Goal: Check status

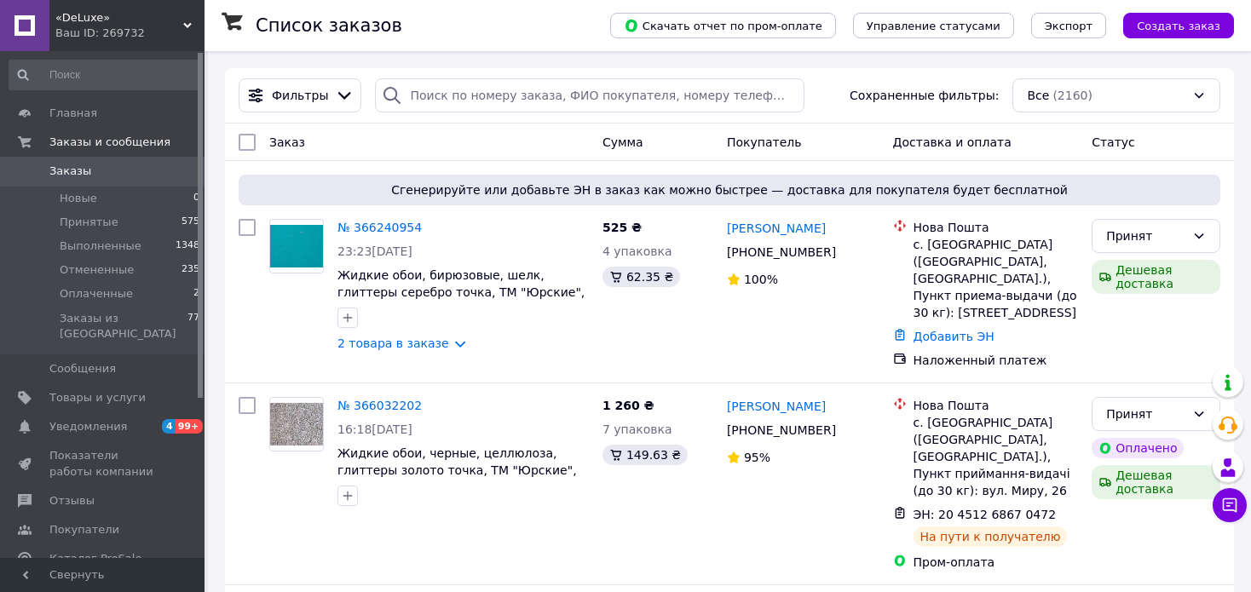
click at [397, 409] on link "№ 366032202" at bounding box center [379, 406] width 84 height 14
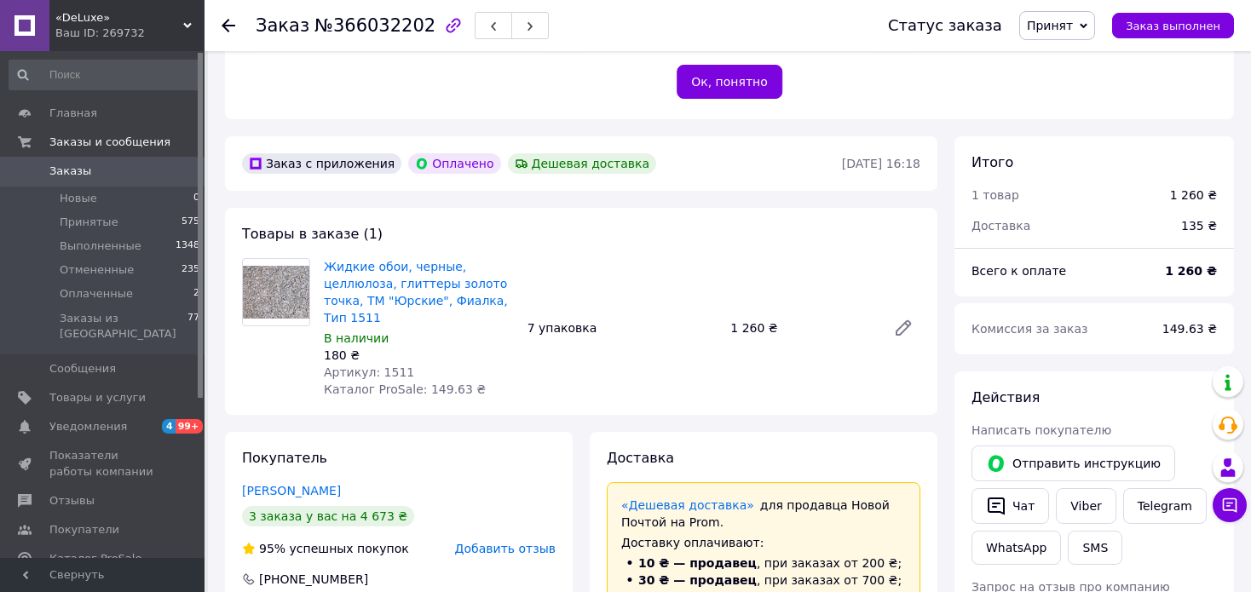
scroll to position [341, 0]
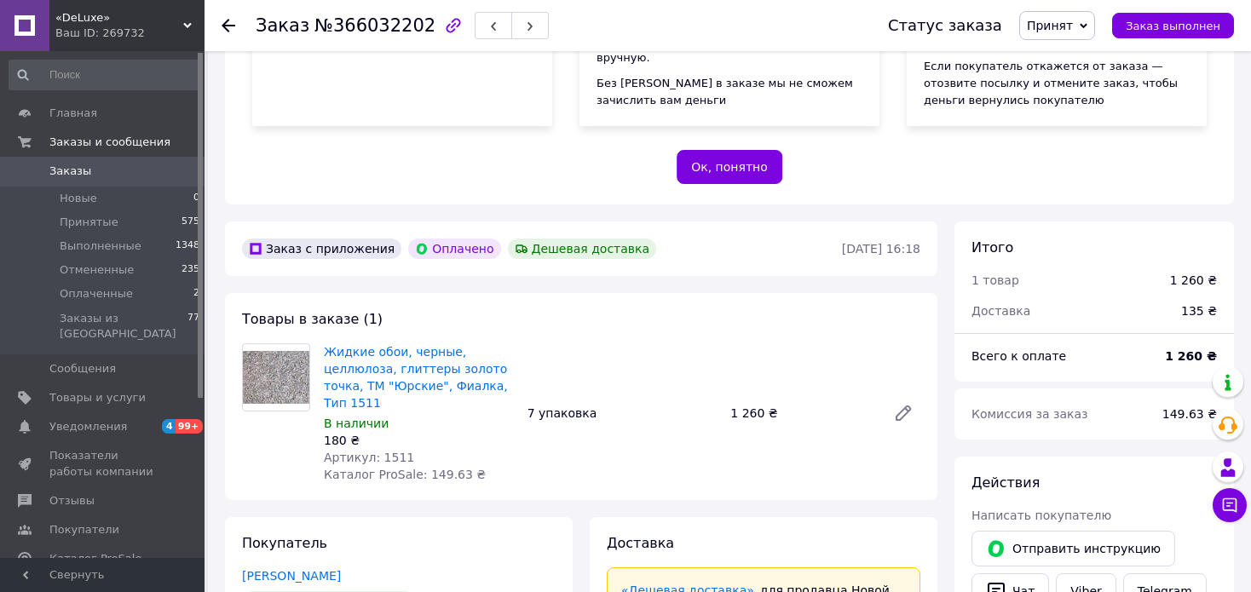
click at [224, 24] on use at bounding box center [229, 26] width 14 height 14
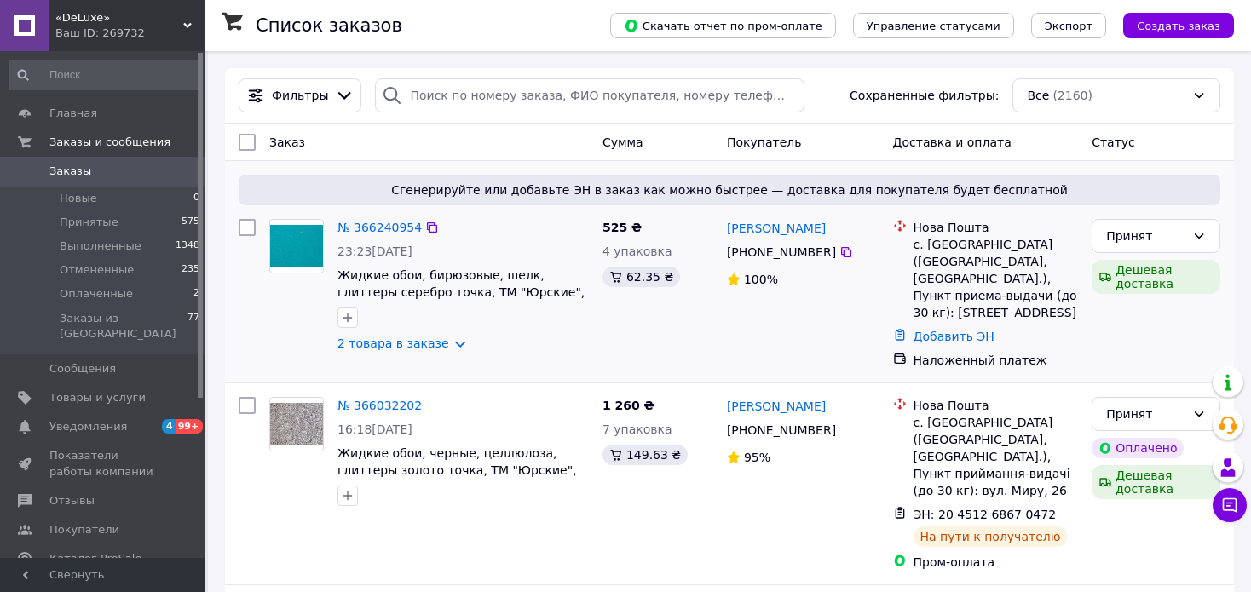
click at [382, 226] on link "№ 366240954" at bounding box center [379, 228] width 84 height 14
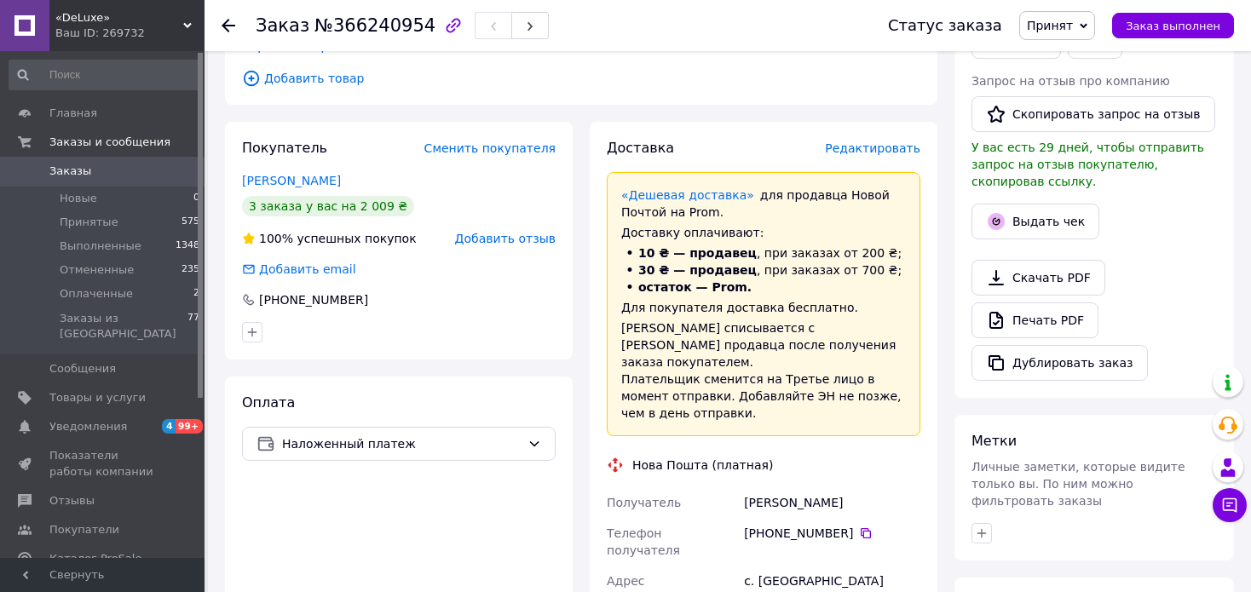
scroll to position [511, 0]
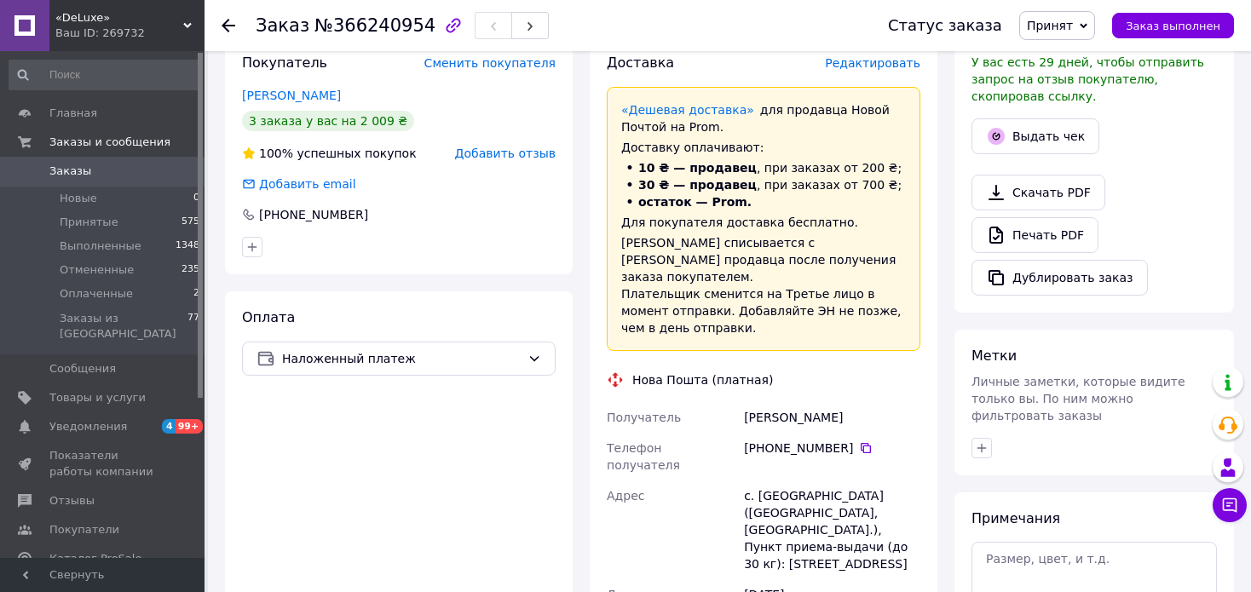
click at [227, 24] on icon at bounding box center [229, 26] width 14 height 14
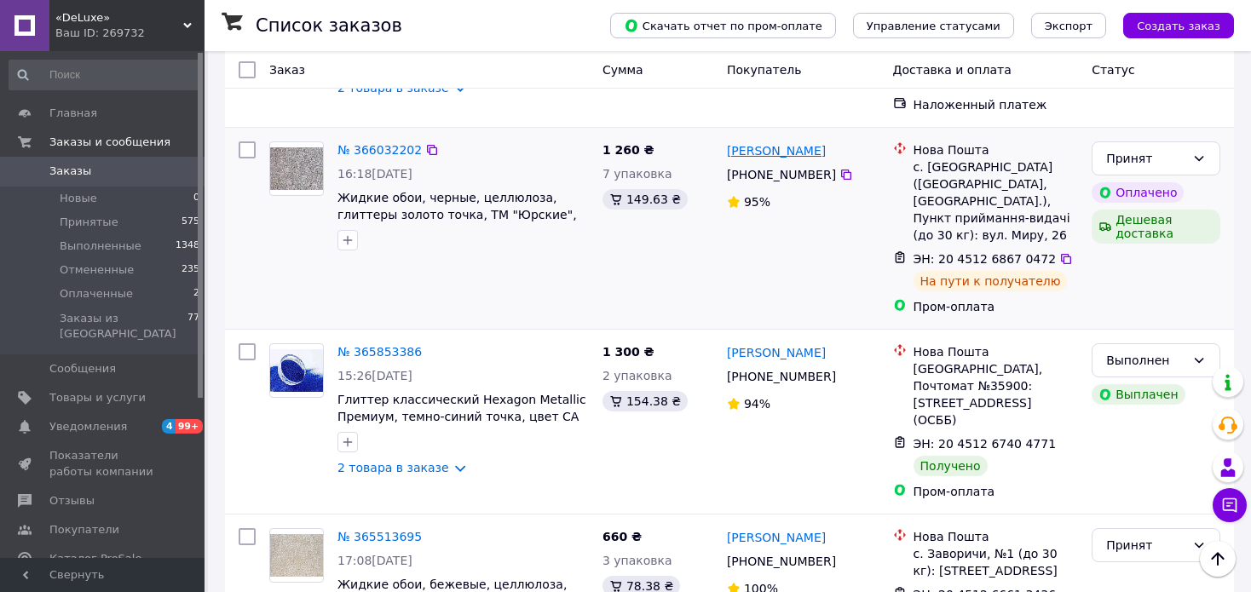
scroll to position [341, 0]
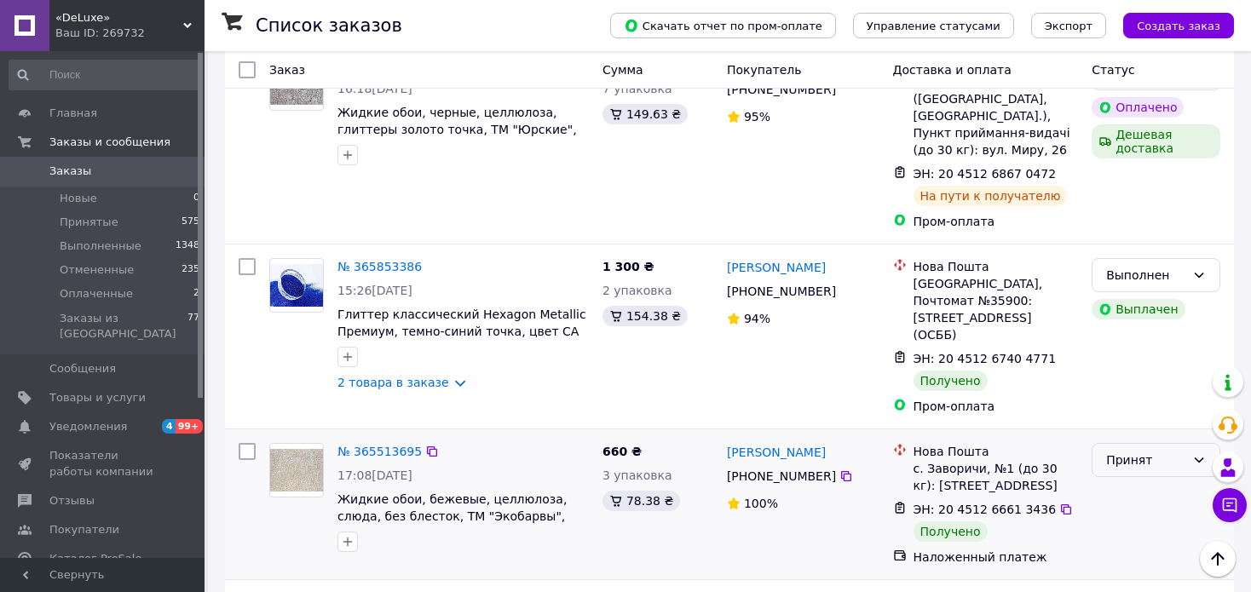
click at [1133, 451] on div "Принят" at bounding box center [1145, 460] width 79 height 19
click at [1145, 457] on li "Выполнен" at bounding box center [1156, 463] width 127 height 31
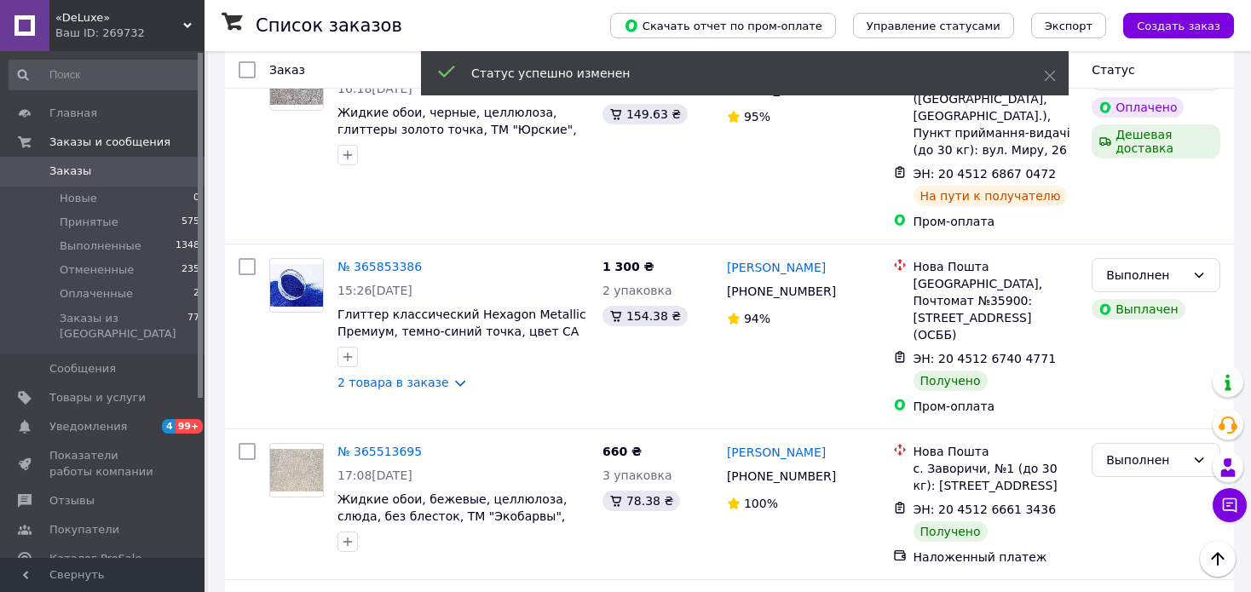
scroll to position [426, 0]
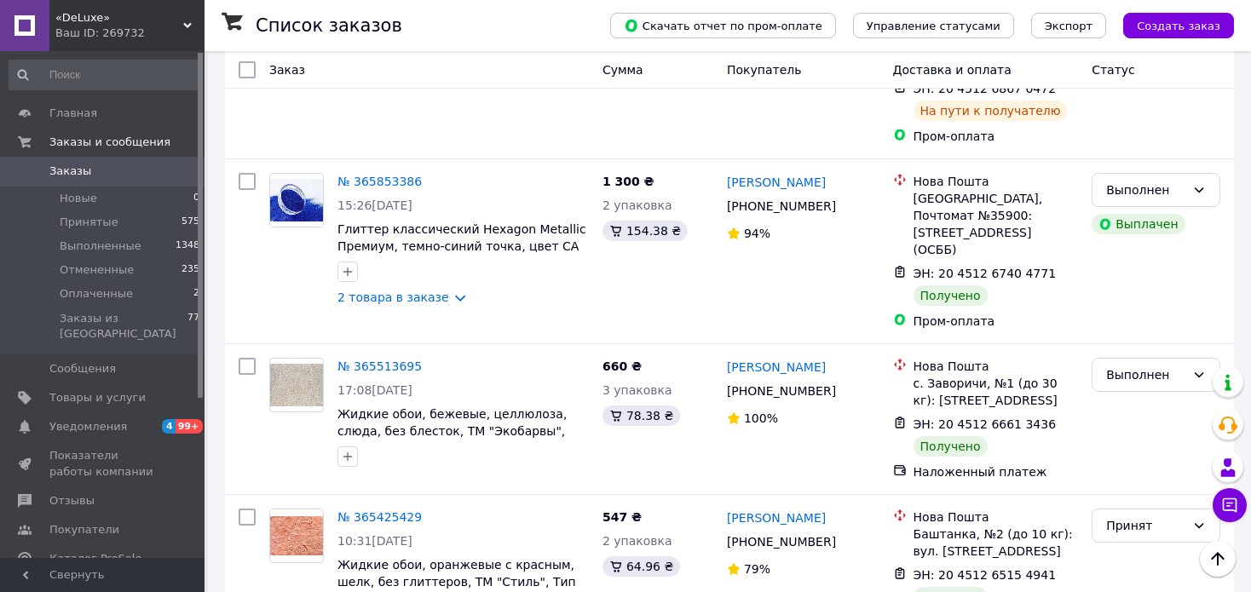
click at [1166, 516] on div "Принят" at bounding box center [1145, 525] width 79 height 19
click at [1137, 396] on li "Выполнен" at bounding box center [1156, 394] width 127 height 31
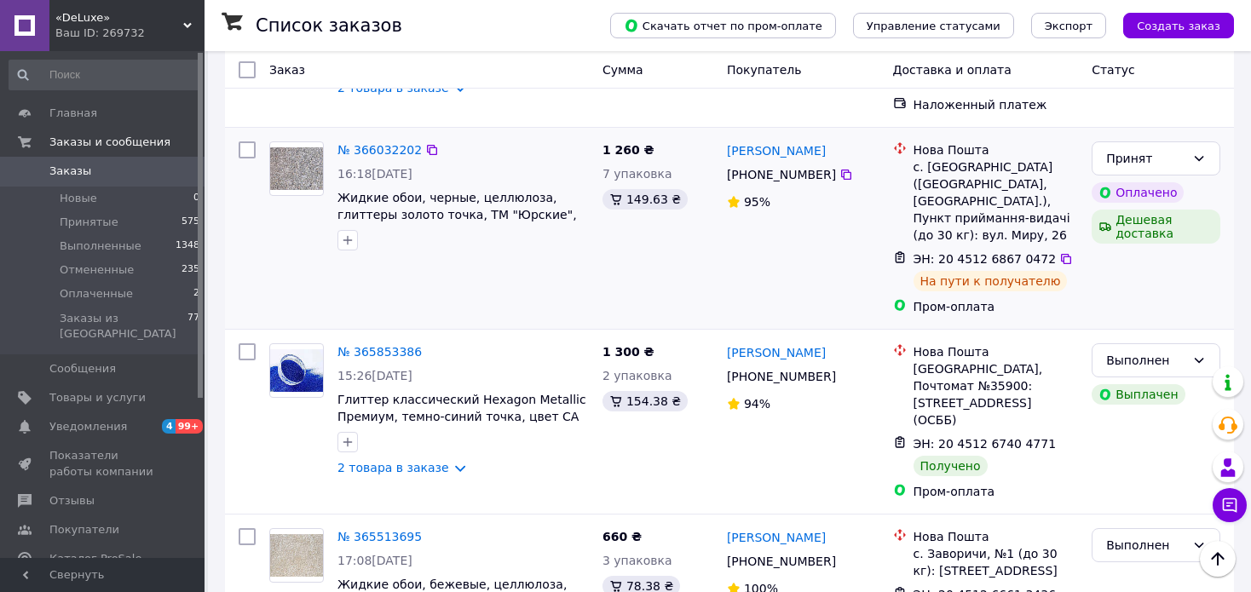
scroll to position [341, 0]
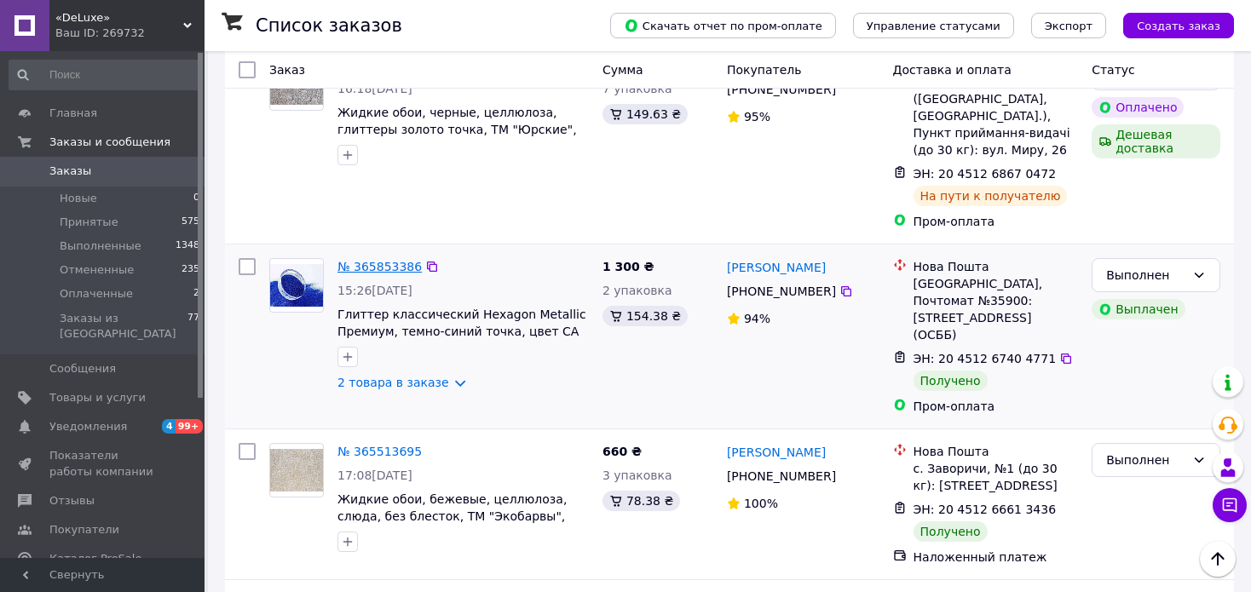
click at [387, 260] on link "№ 365853386" at bounding box center [379, 267] width 84 height 14
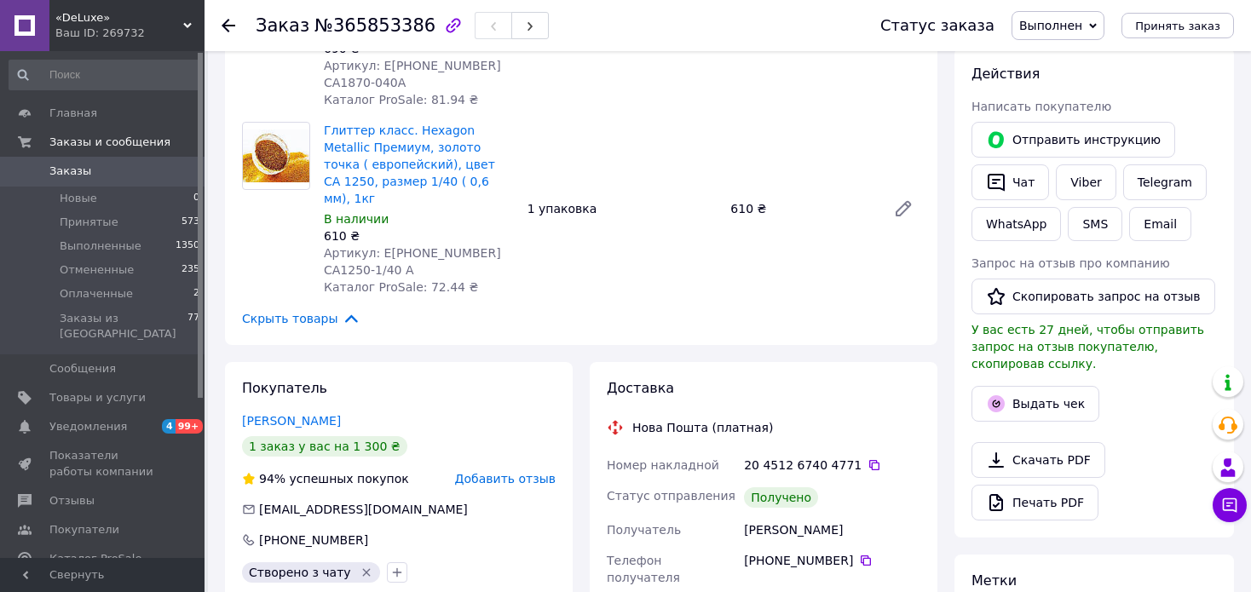
scroll to position [341, 0]
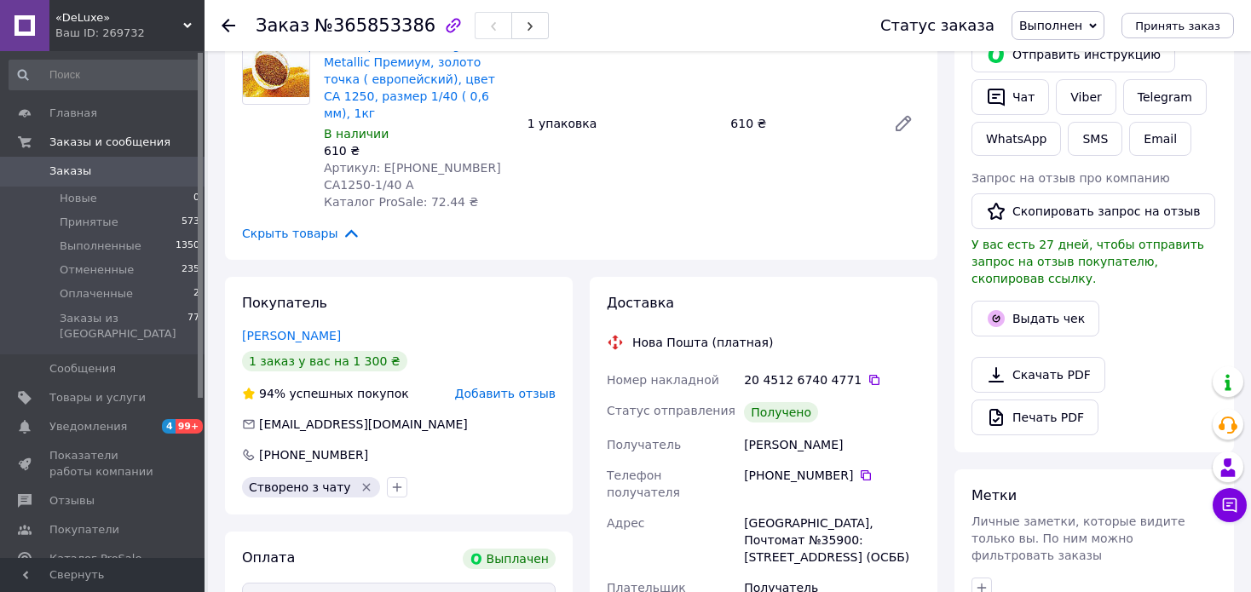
click at [228, 22] on icon at bounding box center [229, 26] width 14 height 14
